Goal: Transaction & Acquisition: Download file/media

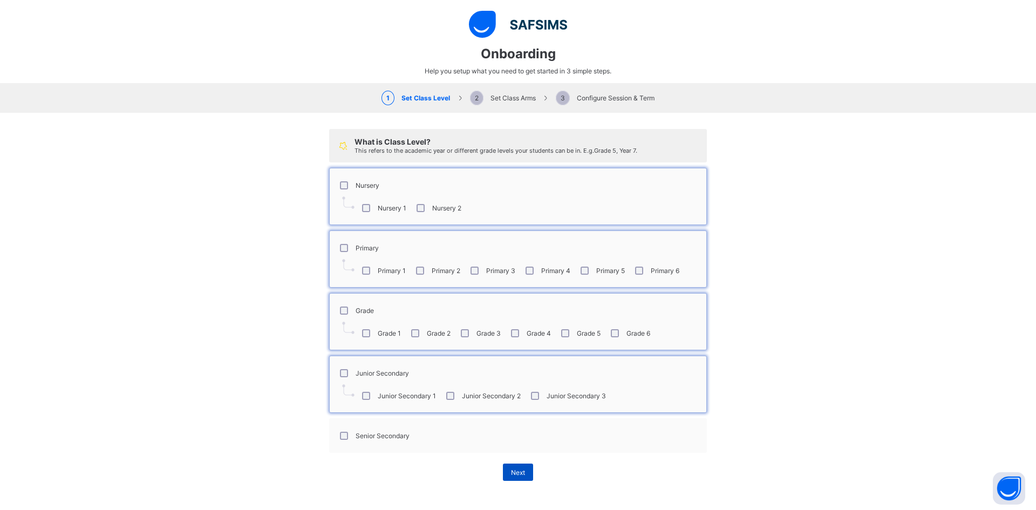
click at [511, 474] on span "Next" at bounding box center [518, 472] width 14 height 8
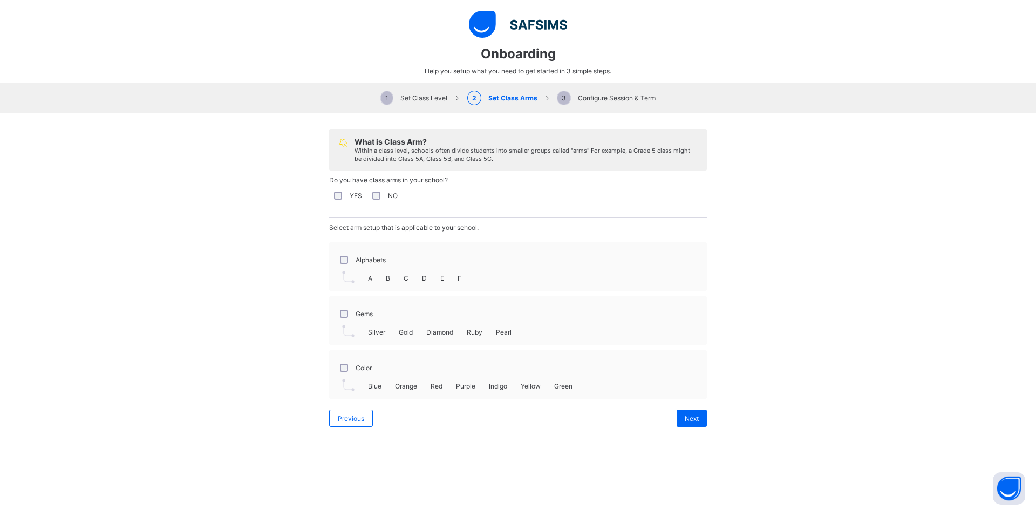
click at [368, 279] on span "A" at bounding box center [370, 278] width 4 height 8
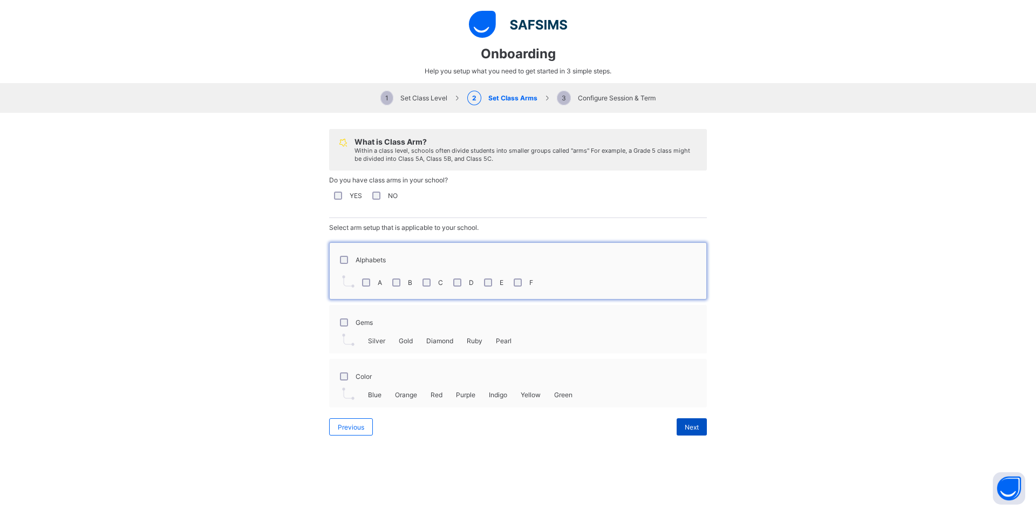
click at [676, 425] on div "Next" at bounding box center [691, 426] width 30 height 17
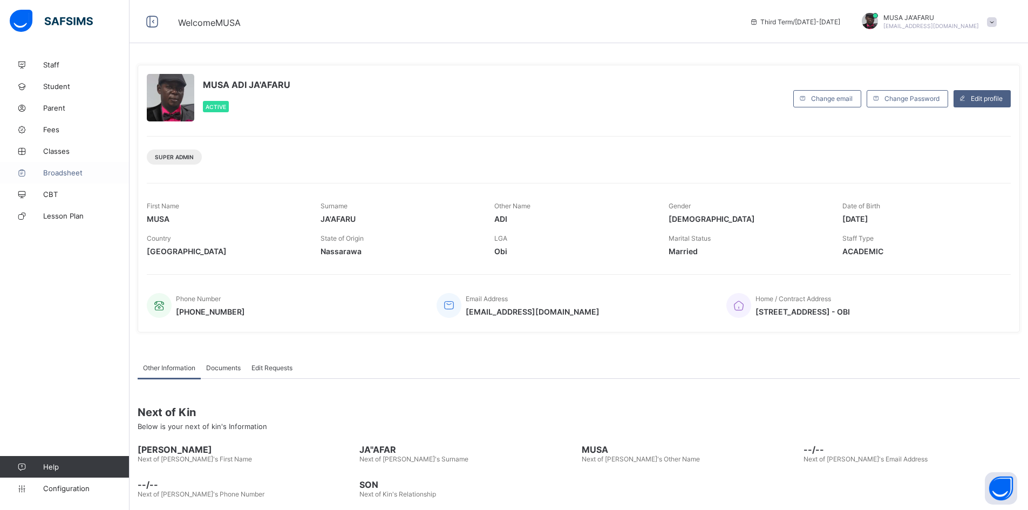
click at [54, 174] on span "Broadsheet" at bounding box center [86, 172] width 86 height 9
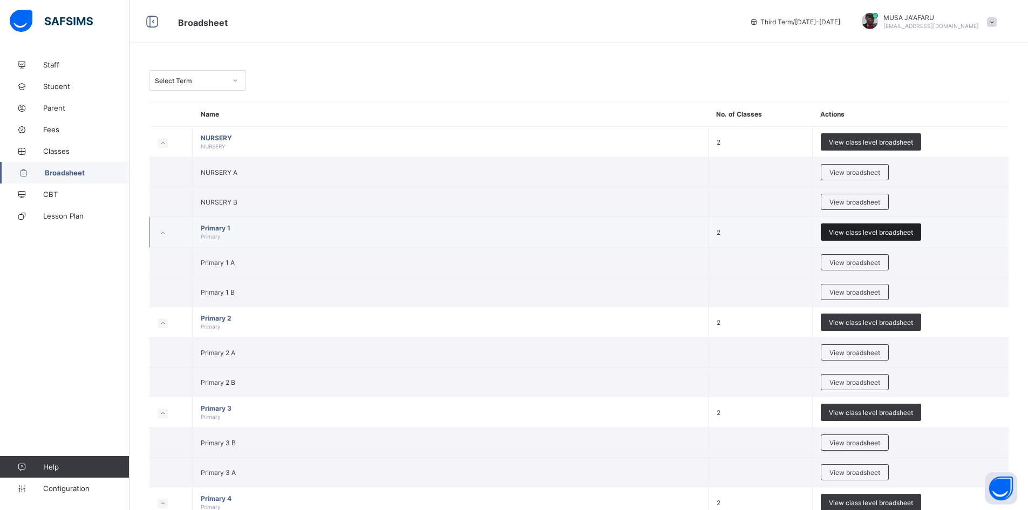
click at [838, 229] on span "View class level broadsheet" at bounding box center [871, 232] width 84 height 8
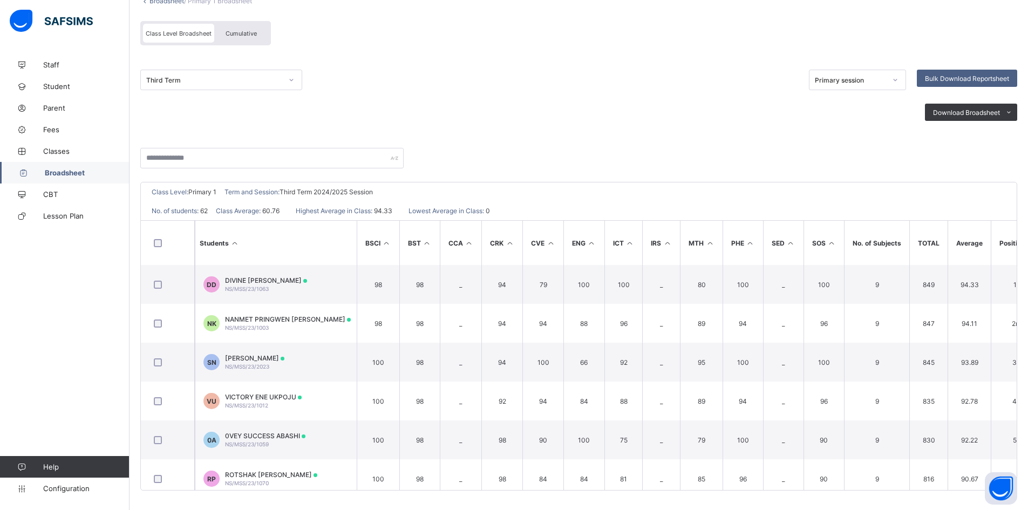
scroll to position [92, 0]
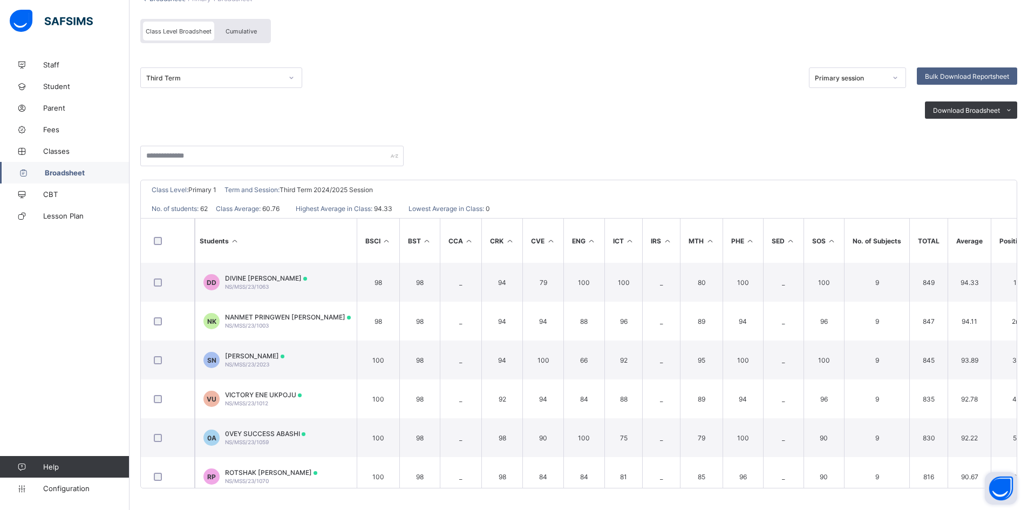
click at [1010, 491] on button "Open asap" at bounding box center [1000, 488] width 32 height 32
drag, startPoint x: 991, startPoint y: 481, endPoint x: 993, endPoint y: 515, distance: 34.0
click at [993, 509] on html "Primary 1 Broadsheet Third Term / 2024-2025 MUSA JA'AFARU jarsmanempire55.jam@g…" at bounding box center [514, 208] width 1028 height 601
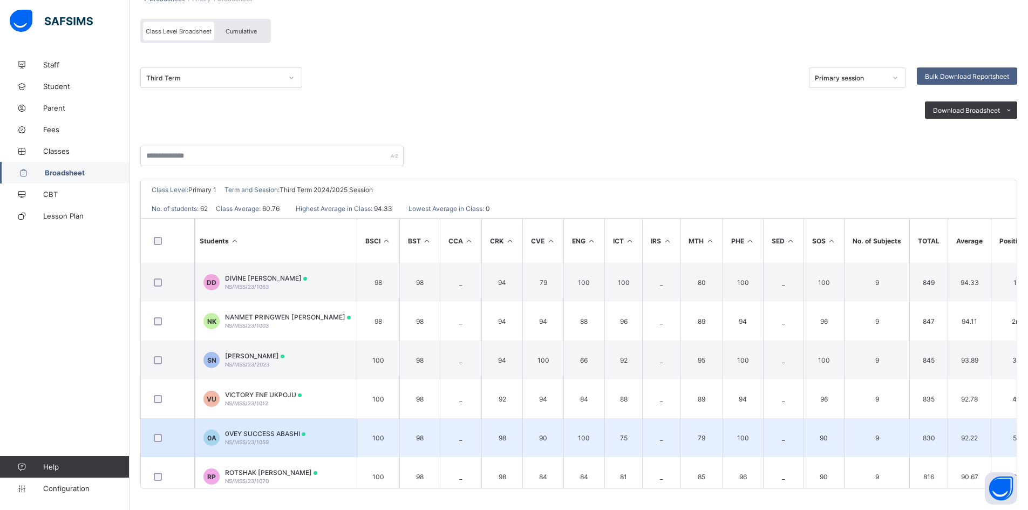
click at [784, 418] on td "_" at bounding box center [783, 437] width 40 height 39
click at [783, 427] on td "_" at bounding box center [783, 437] width 40 height 39
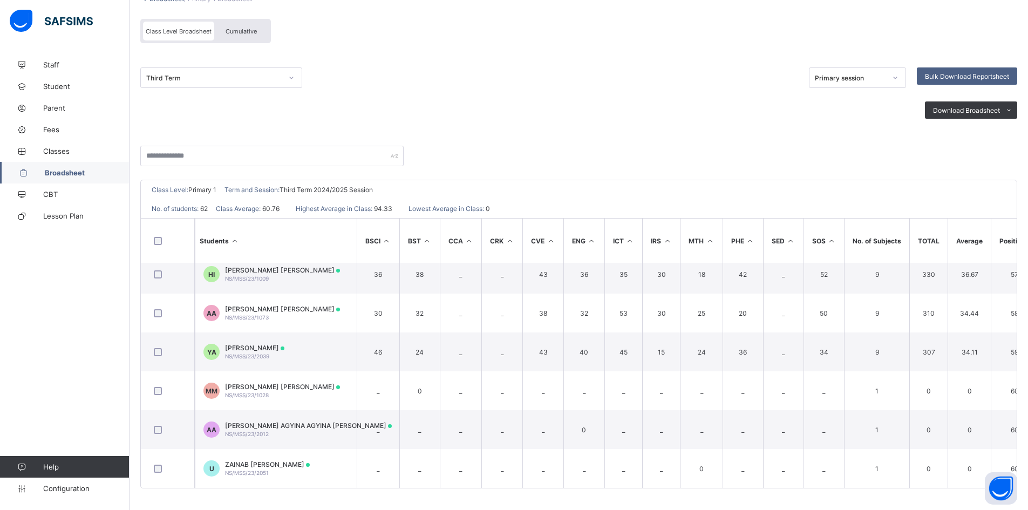
scroll to position [2187, 0]
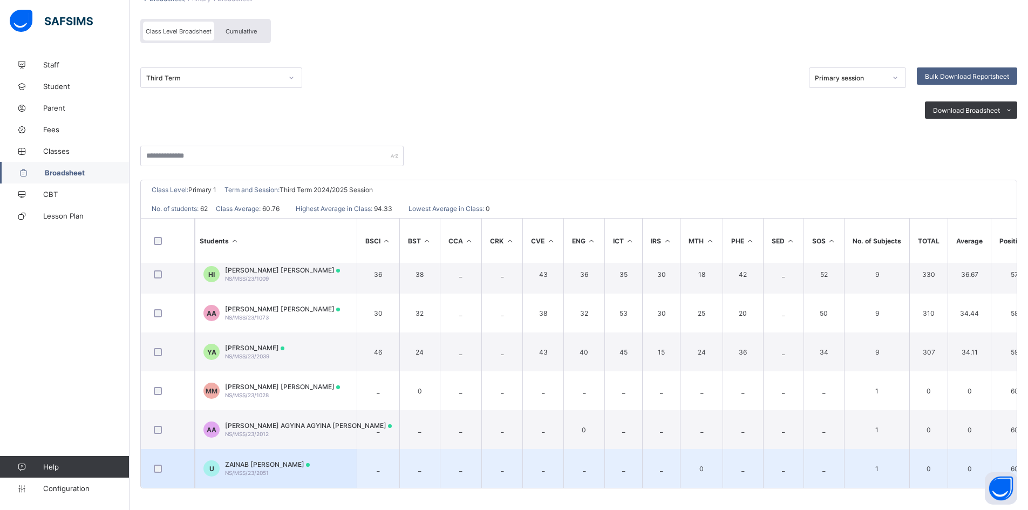
click at [793, 470] on td "_" at bounding box center [783, 468] width 40 height 39
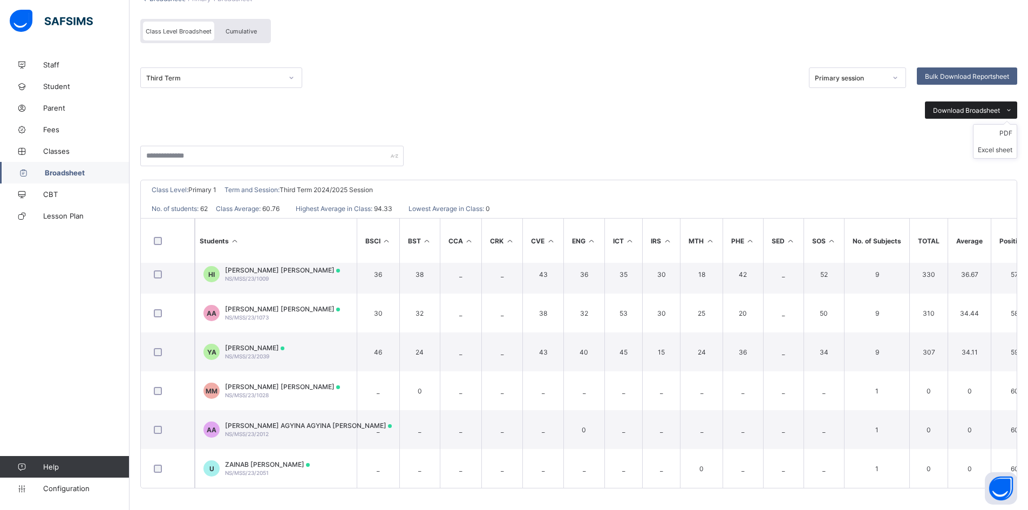
click at [976, 109] on span "Download Broadsheet" at bounding box center [966, 110] width 67 height 8
click at [1016, 135] on li "PDF" at bounding box center [994, 133] width 43 height 17
click at [1000, 106] on span "Download Broadsheet" at bounding box center [966, 110] width 67 height 8
click at [1003, 152] on li "Excel sheet" at bounding box center [994, 149] width 43 height 17
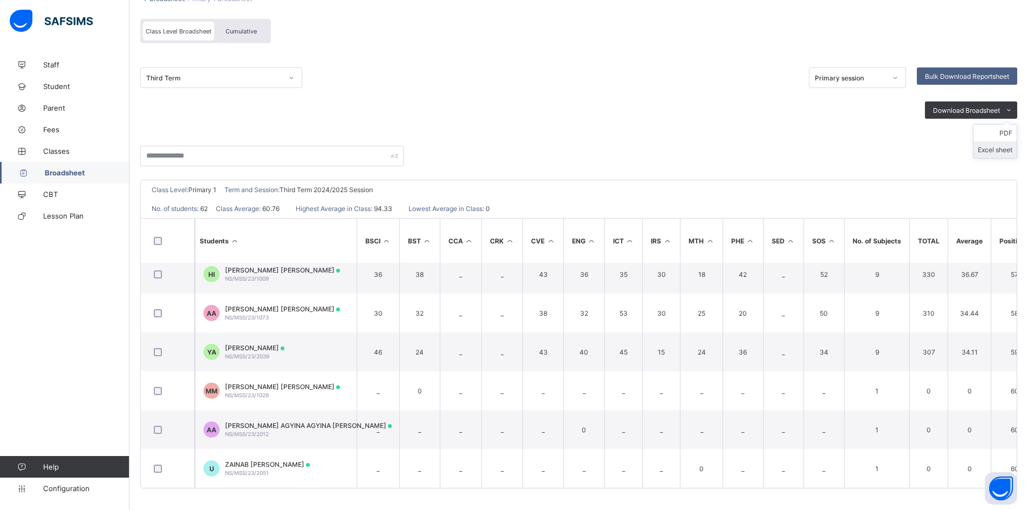
click at [1010, 149] on li "Excel sheet" at bounding box center [994, 149] width 43 height 17
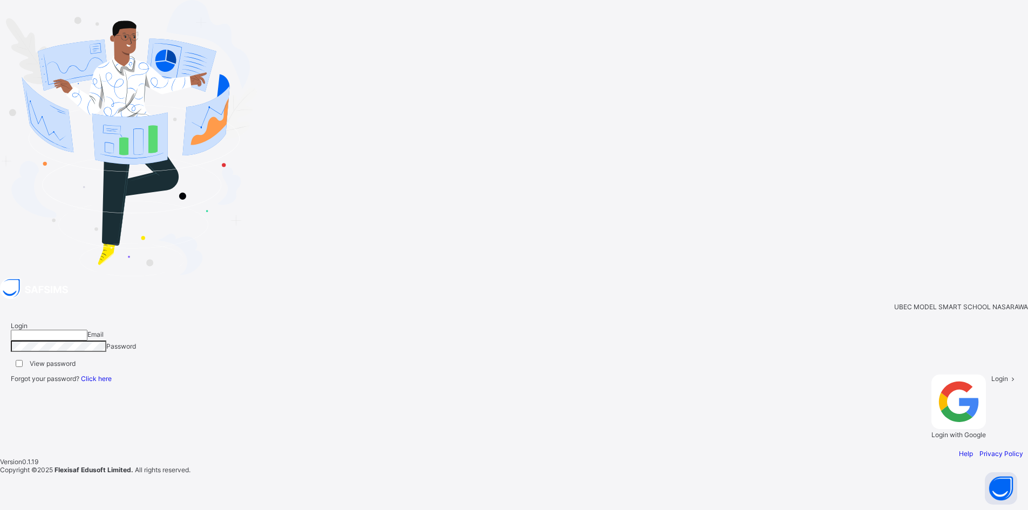
type input "**********"
